Goal: Task Accomplishment & Management: Use online tool/utility

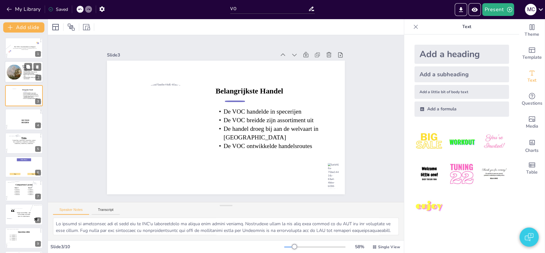
click at [22, 73] on icon at bounding box center [31, 73] width 18 height 8
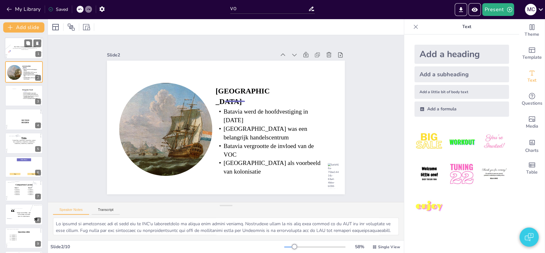
click at [11, 48] on div at bounding box center [24, 49] width 46 height 45
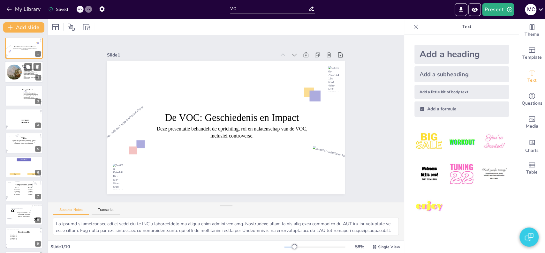
click at [21, 73] on div at bounding box center [14, 72] width 20 height 15
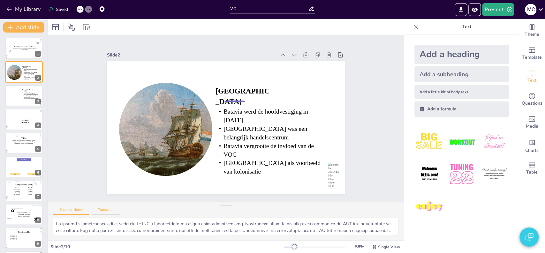
click at [109, 210] on button "Transcript" at bounding box center [106, 211] width 28 height 7
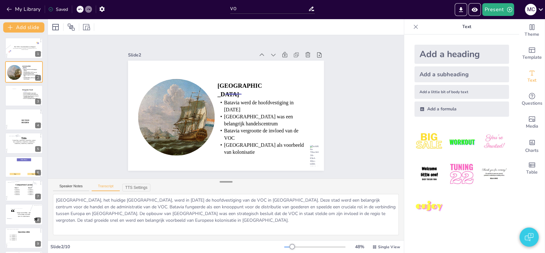
drag, startPoint x: 220, startPoint y: 205, endPoint x: 223, endPoint y: 182, distance: 23.9
click at [223, 182] on div at bounding box center [226, 182] width 13 height 6
click at [22, 95] on icon at bounding box center [31, 96] width 18 height 7
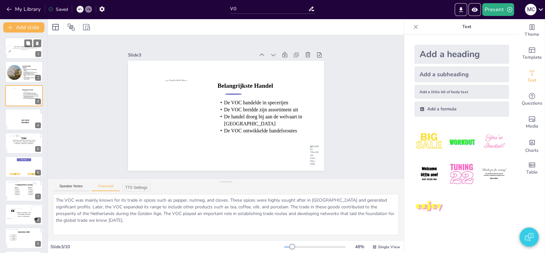
click at [23, 48] on icon at bounding box center [24, 49] width 25 height 2
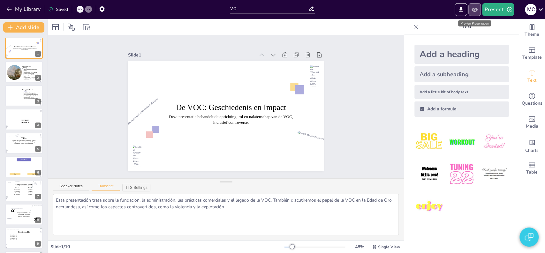
click at [474, 7] on icon "Preview Presentation" at bounding box center [475, 9] width 7 height 7
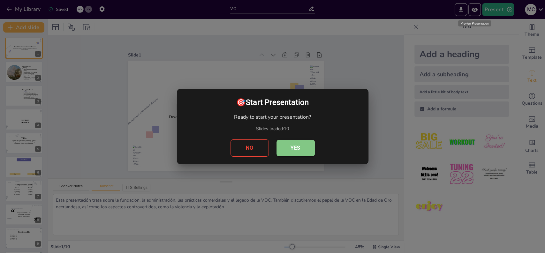
click at [292, 149] on button "Yes" at bounding box center [296, 148] width 38 height 17
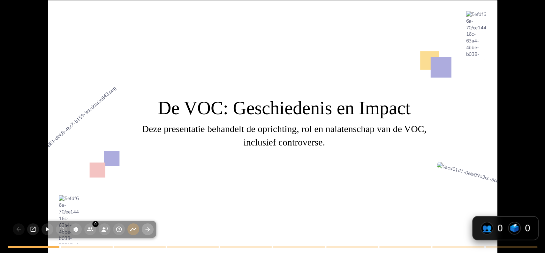
click at [146, 227] on icon "button" at bounding box center [147, 229] width 7 height 7
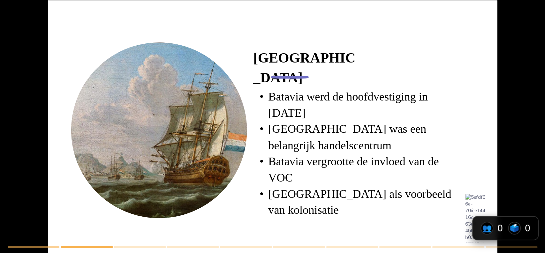
click at [104, 231] on div "0 Batavia Batavia werd de hoofdvestiging in [DATE] [GEOGRAPHIC_DATA] was een be…" at bounding box center [272, 126] width 545 height 253
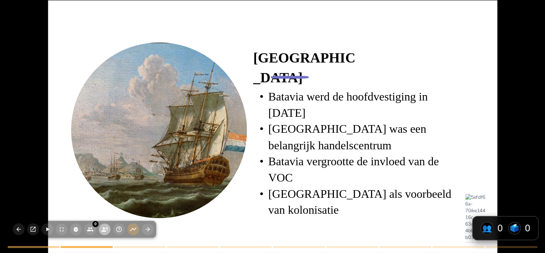
click at [104, 231] on icon "button" at bounding box center [105, 229] width 6 height 5
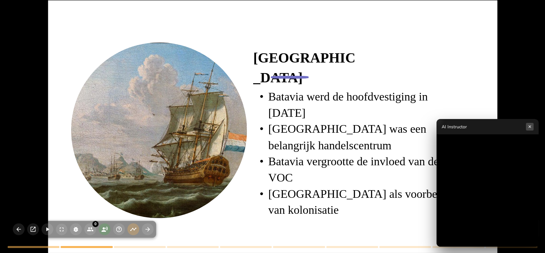
click at [530, 126] on button "×" at bounding box center [530, 127] width 8 height 8
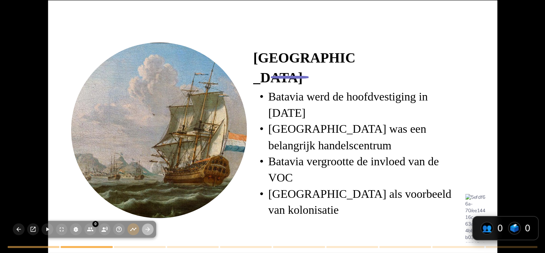
click at [149, 229] on icon "button" at bounding box center [148, 230] width 4 height 4
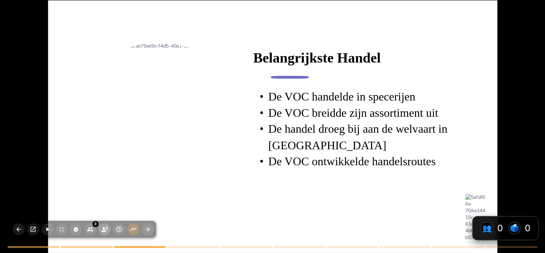
click at [102, 229] on icon "button" at bounding box center [104, 229] width 7 height 7
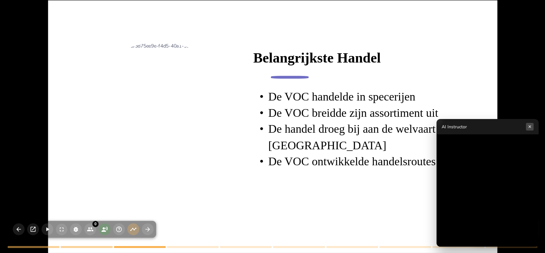
click at [530, 128] on button "×" at bounding box center [530, 127] width 8 height 8
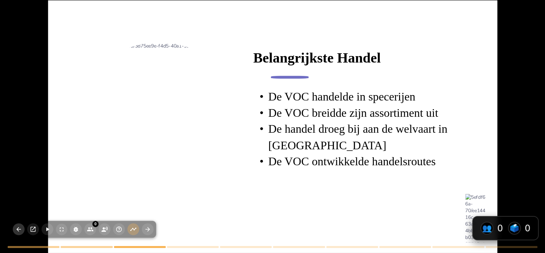
click at [18, 228] on icon "button" at bounding box center [18, 229] width 7 height 7
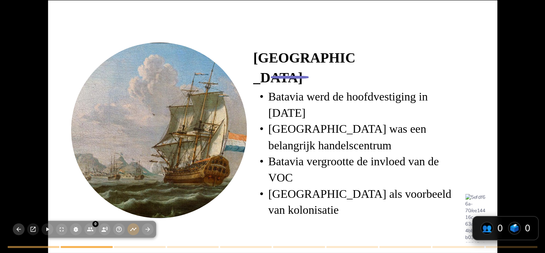
click at [18, 228] on icon "button" at bounding box center [18, 229] width 7 height 7
type textarea "Esta presentación trata sobre la fundación, la administración, las prácticas co…"
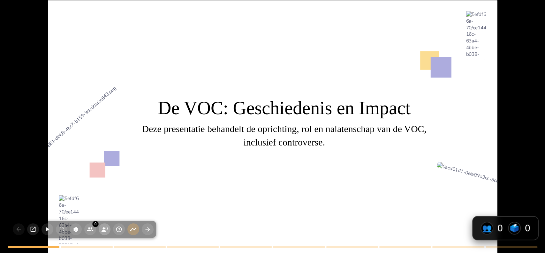
click at [103, 228] on circle "button" at bounding box center [104, 229] width 2 height 2
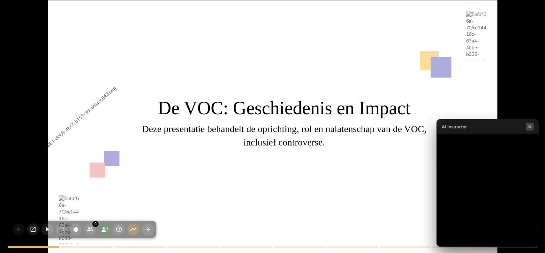
click at [530, 128] on button "×" at bounding box center [530, 127] width 8 height 8
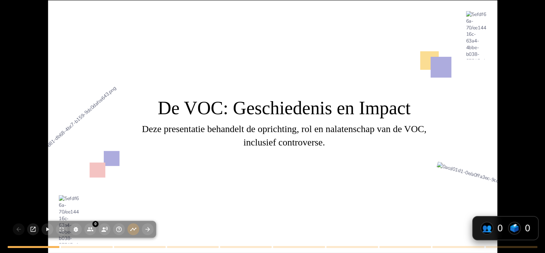
click at [344, 171] on div at bounding box center [278, 137] width 538 height 522
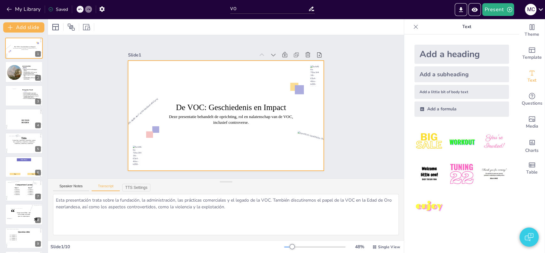
click at [111, 79] on div "Slide 1 De VOC: Geschiedenis en Impact Deze presentatie behandelt de oprichting…" at bounding box center [226, 107] width 232 height 128
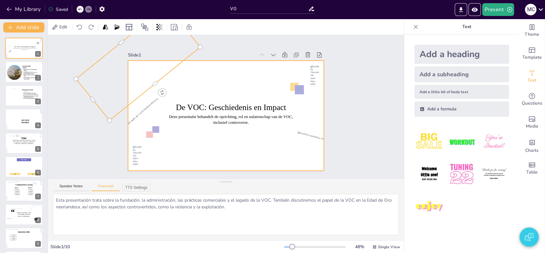
click at [77, 114] on div "Slide 1 De VOC: Geschiedenis en Impact Deze presentatie behandelt de oprichting…" at bounding box center [226, 106] width 356 height 143
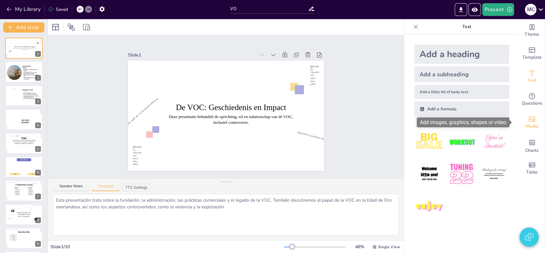
click at [522, 120] on div "Media" at bounding box center [533, 122] width 26 height 23
